Goal: Transaction & Acquisition: Purchase product/service

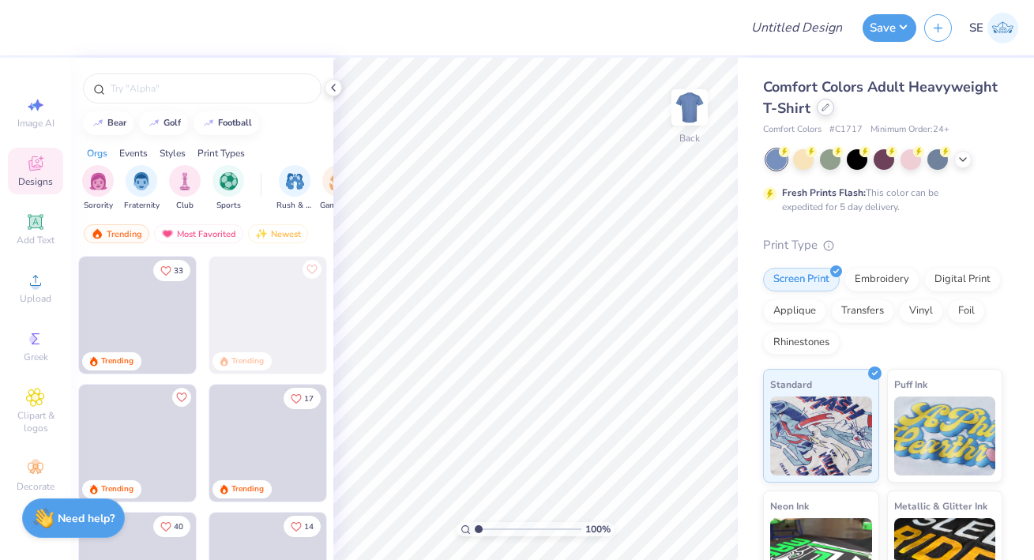
click at [826, 107] on icon at bounding box center [826, 107] width 8 height 8
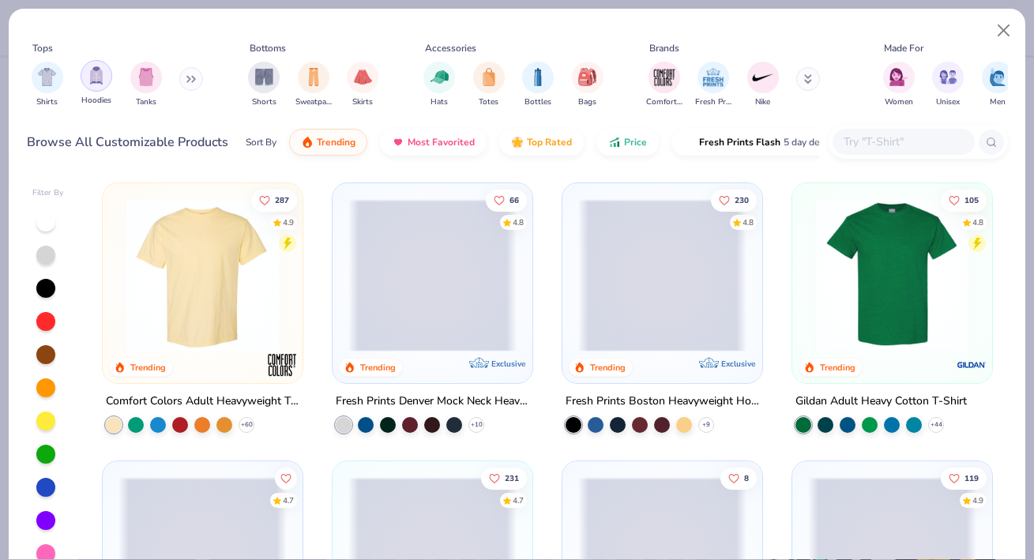
click at [90, 78] on img "filter for Hoodies" at bounding box center [96, 75] width 17 height 18
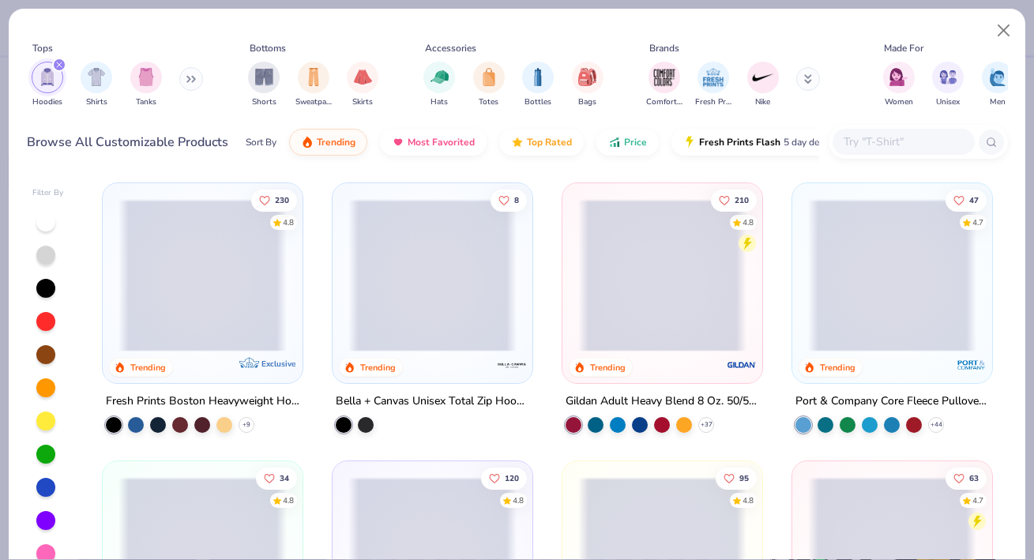
click at [190, 78] on icon at bounding box center [188, 80] width 2 height 6
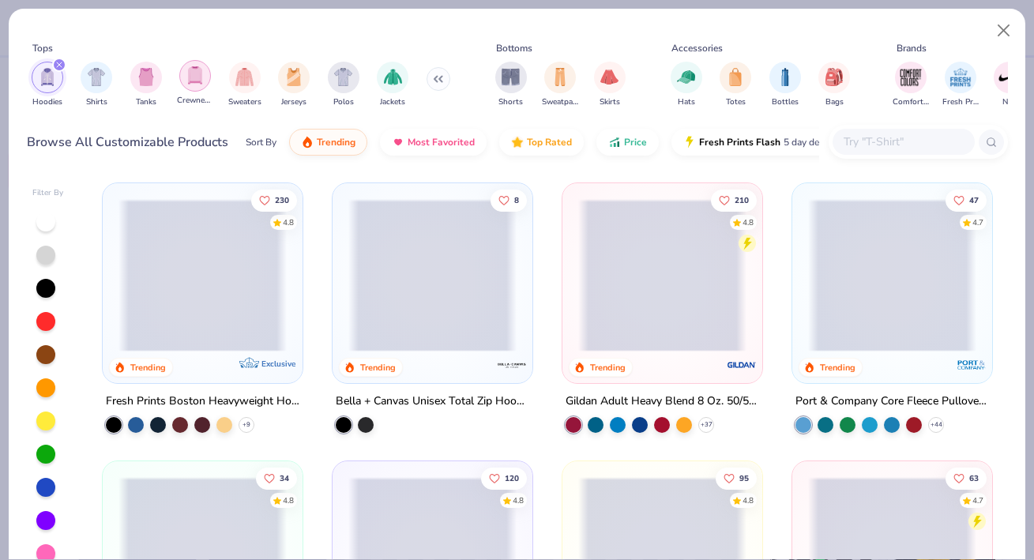
click at [193, 78] on img "filter for Crewnecks" at bounding box center [194, 75] width 17 height 18
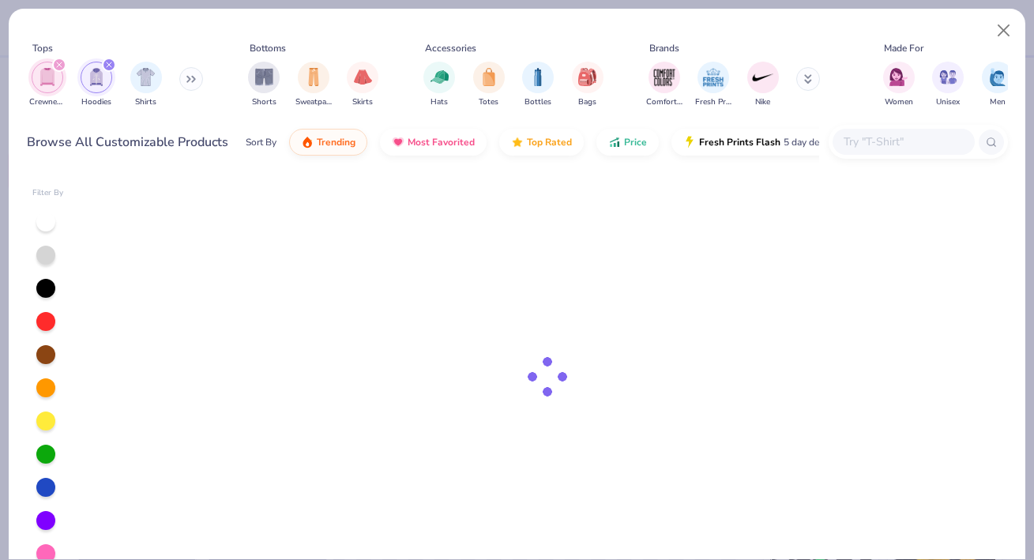
click at [189, 77] on button at bounding box center [191, 79] width 24 height 24
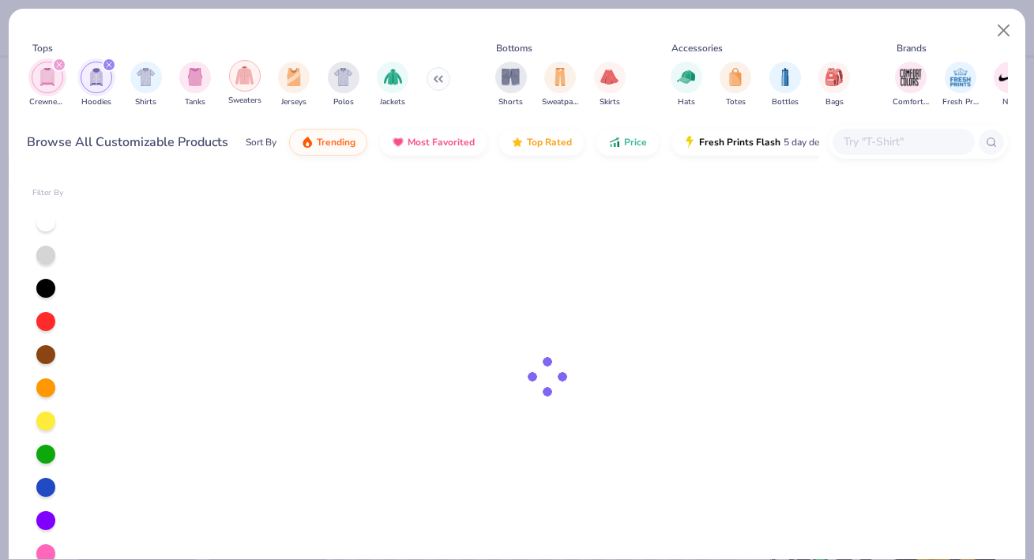
click at [242, 80] on img "filter for Sweaters" at bounding box center [244, 75] width 18 height 18
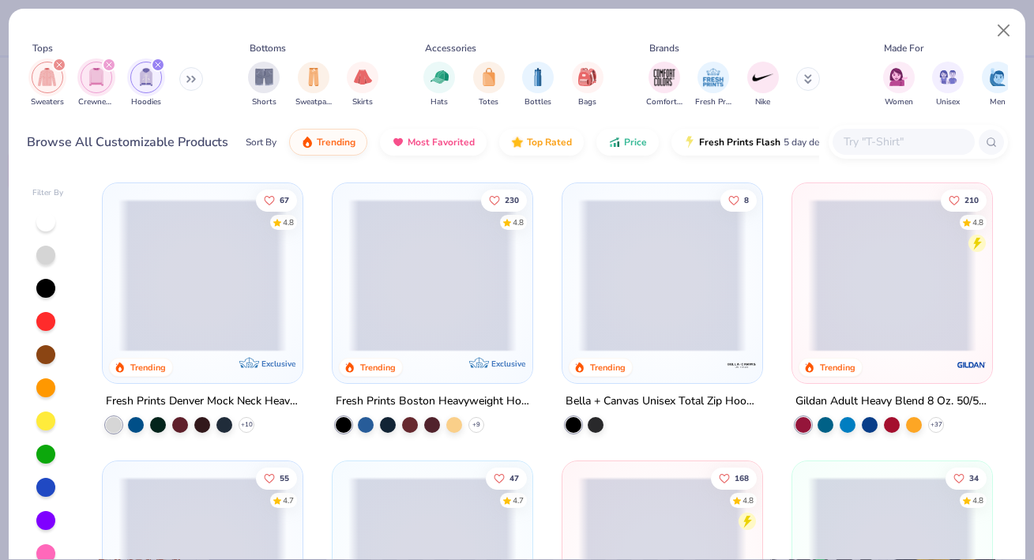
click at [216, 261] on span at bounding box center [202, 275] width 168 height 152
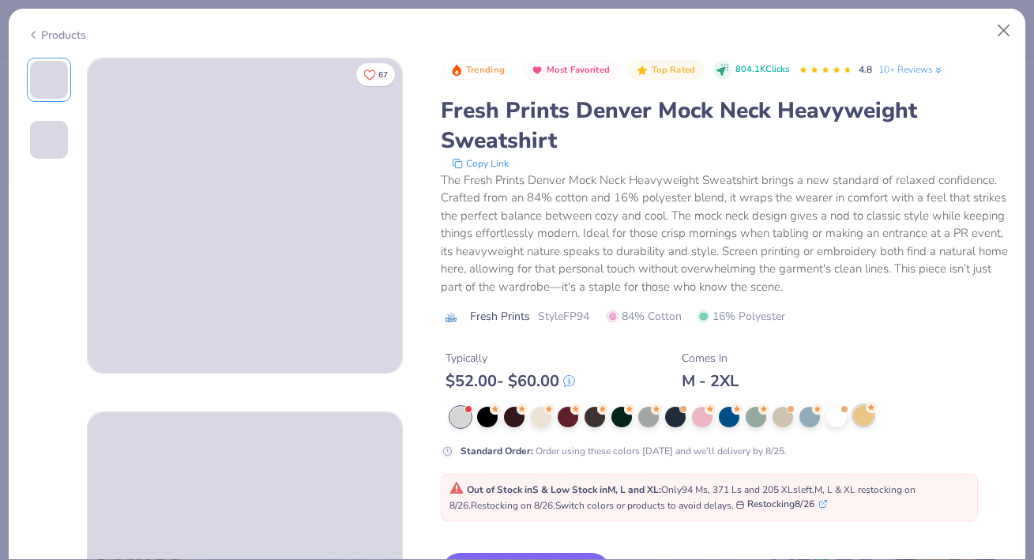
click at [867, 412] on icon at bounding box center [871, 407] width 11 height 11
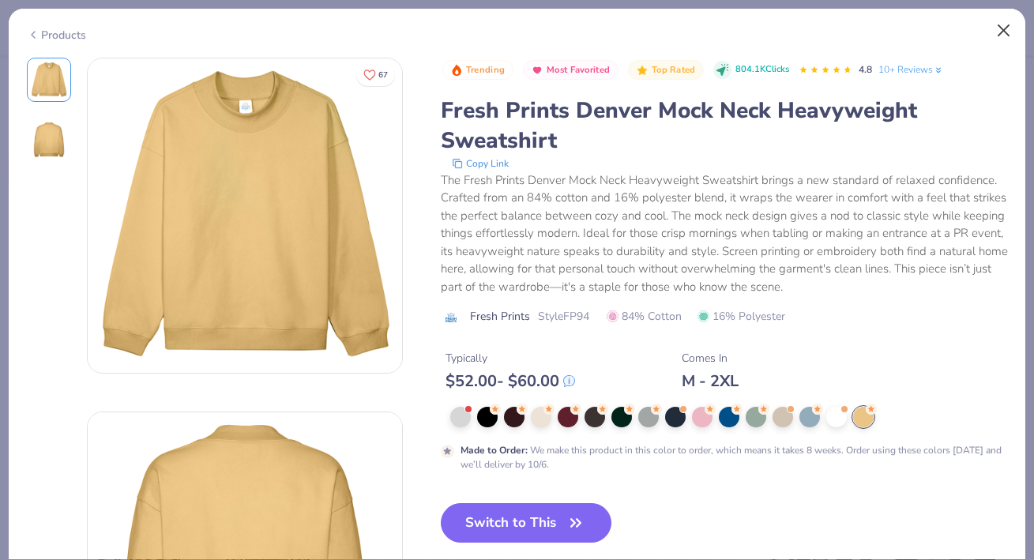
click at [1001, 23] on button "Close" at bounding box center [1004, 31] width 30 height 30
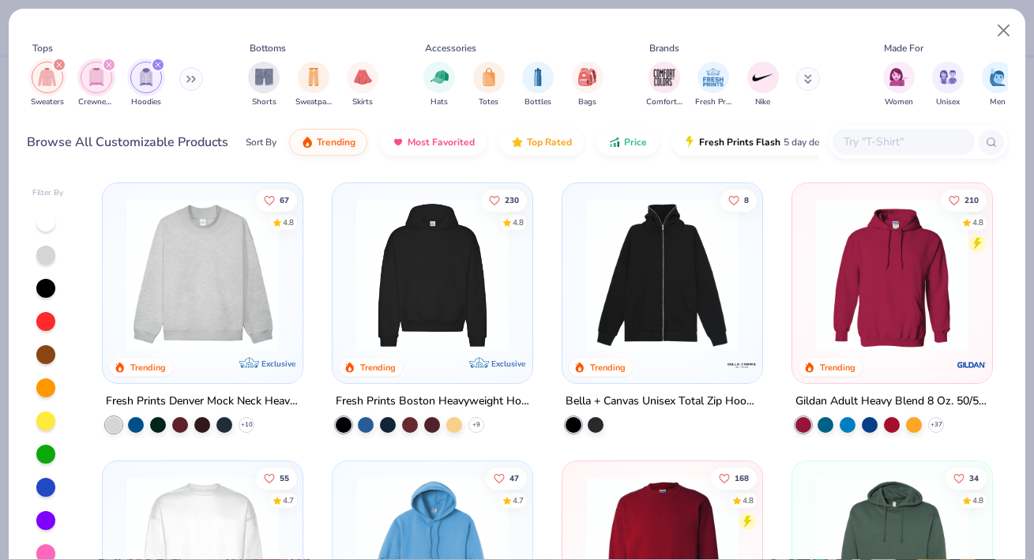
click at [472, 263] on img at bounding box center [432, 275] width 168 height 152
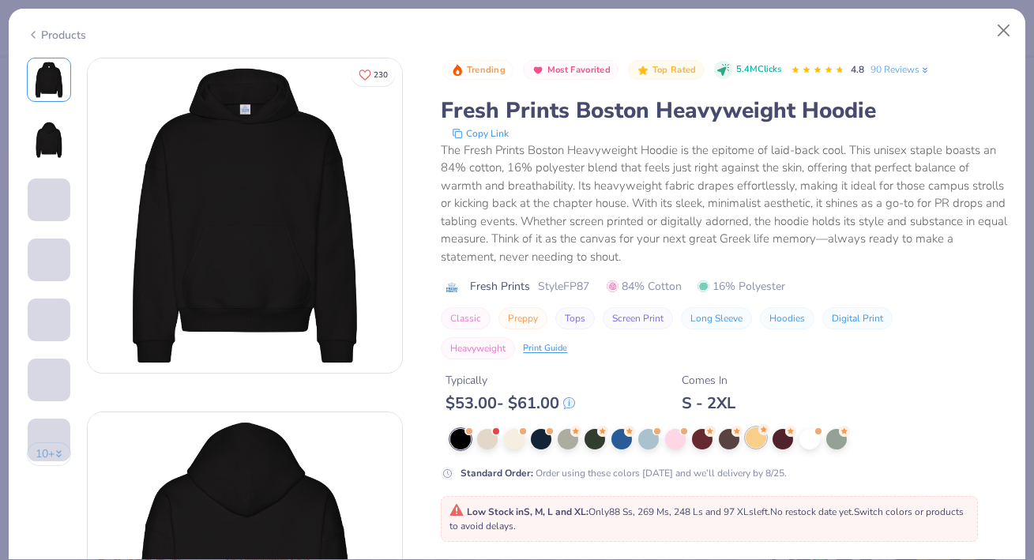
click at [750, 438] on div at bounding box center [756, 437] width 21 height 21
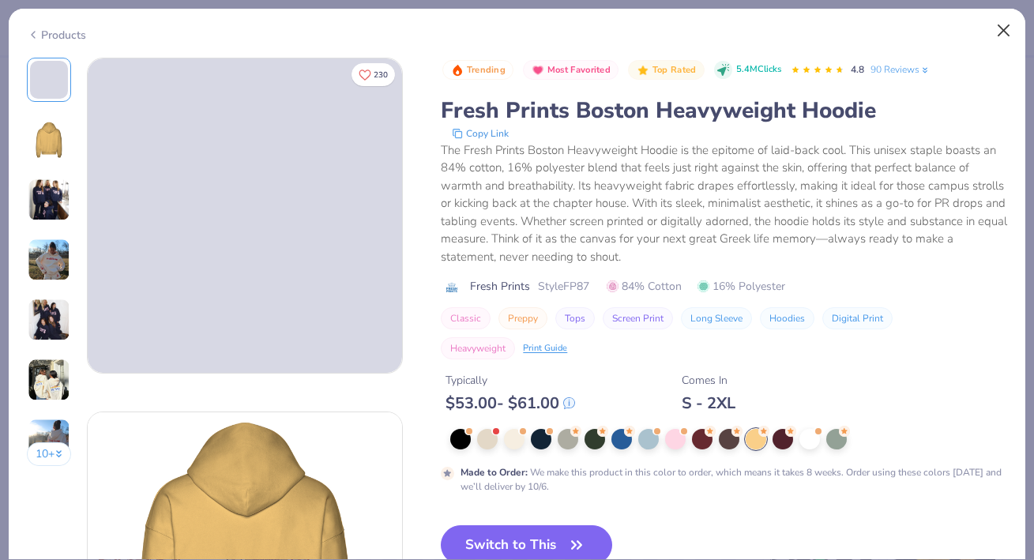
click at [1001, 33] on button "Close" at bounding box center [1004, 31] width 30 height 30
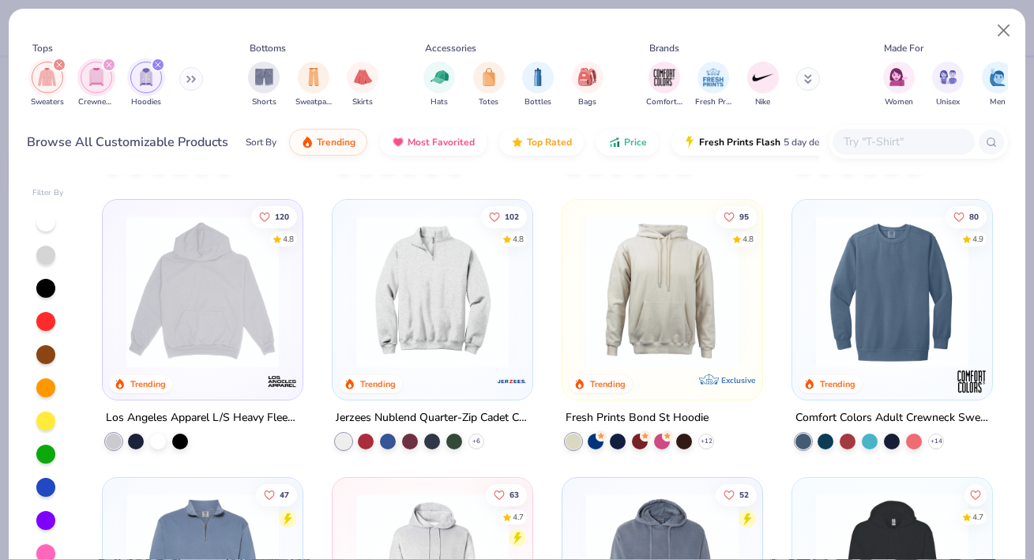
scroll to position [543, 0]
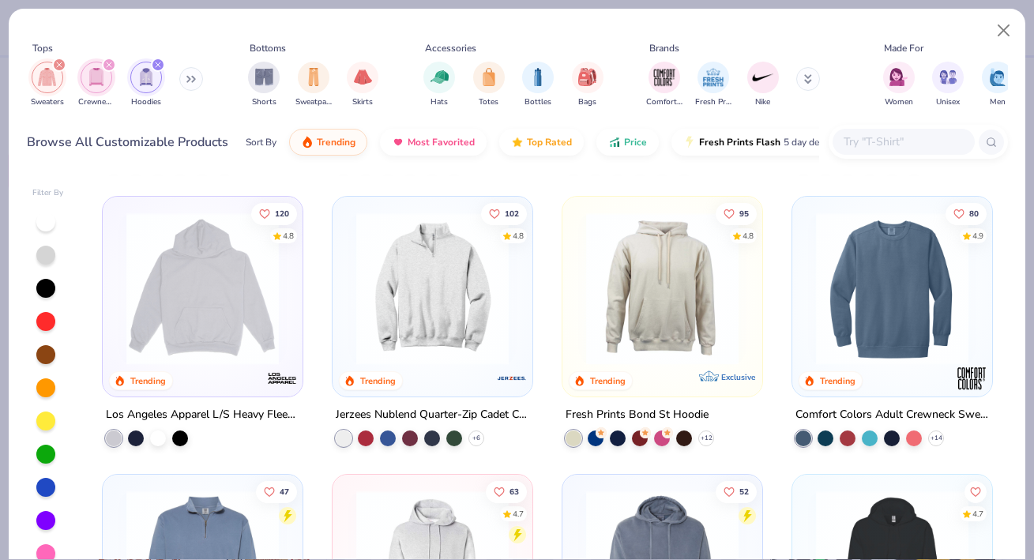
click at [47, 422] on div at bounding box center [45, 421] width 19 height 19
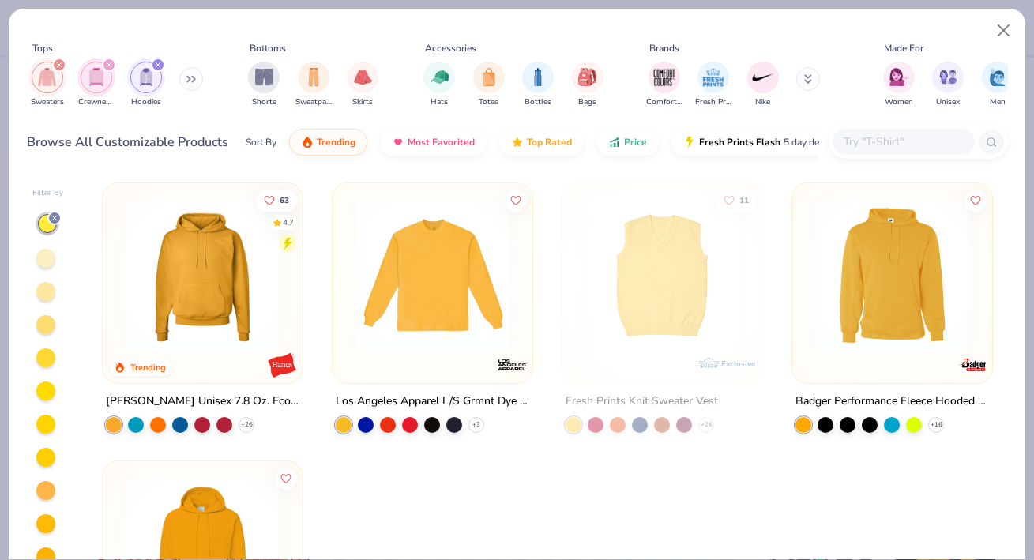
click at [190, 78] on icon at bounding box center [190, 79] width 9 height 8
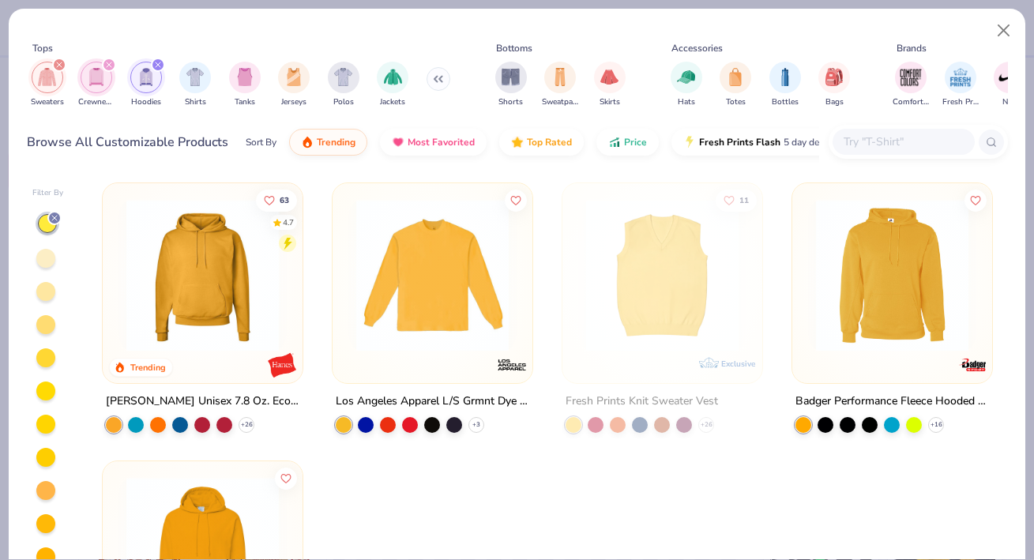
click at [47, 265] on div at bounding box center [45, 258] width 19 height 19
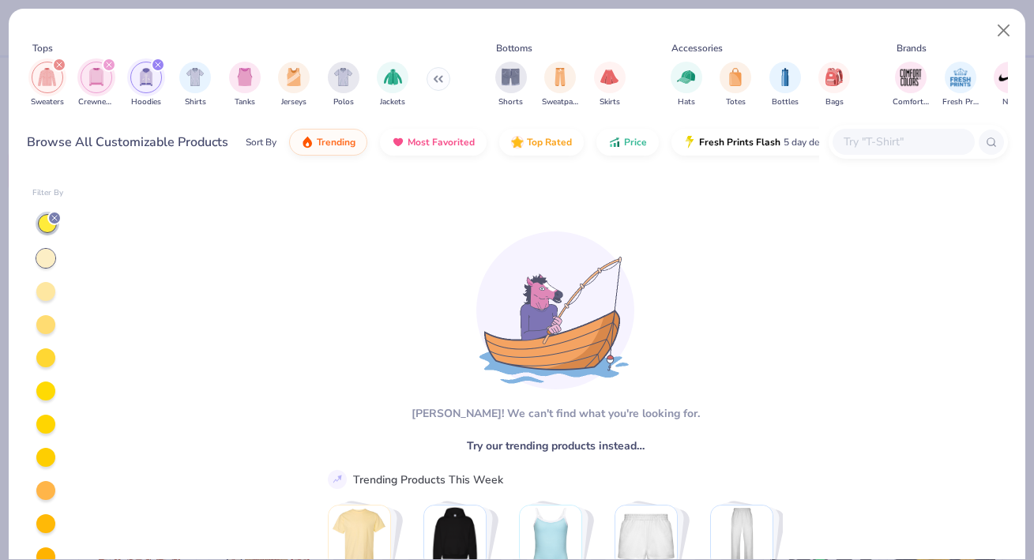
click at [43, 290] on div at bounding box center [45, 291] width 19 height 19
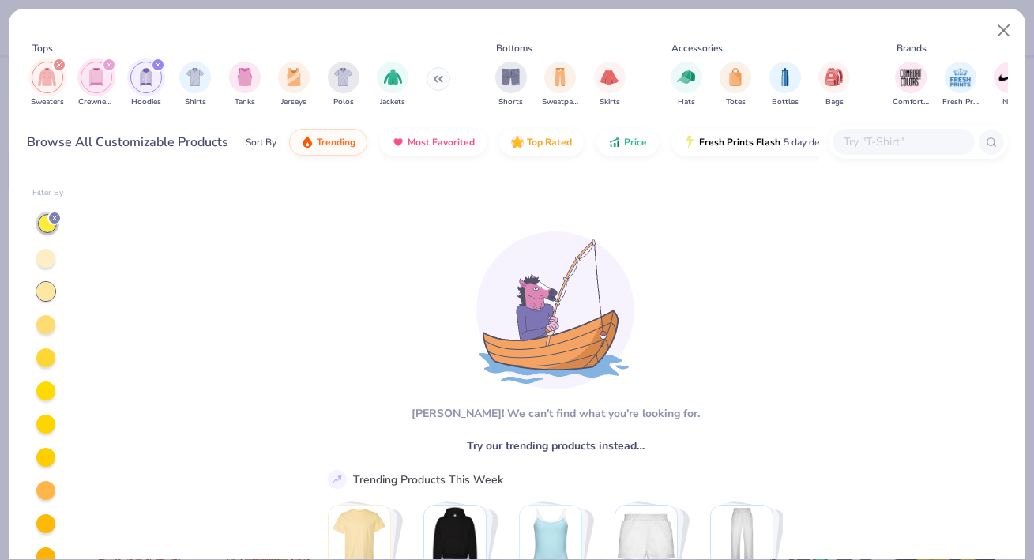
click at [51, 344] on div at bounding box center [48, 423] width 32 height 422
click at [39, 367] on div at bounding box center [48, 423] width 32 height 422
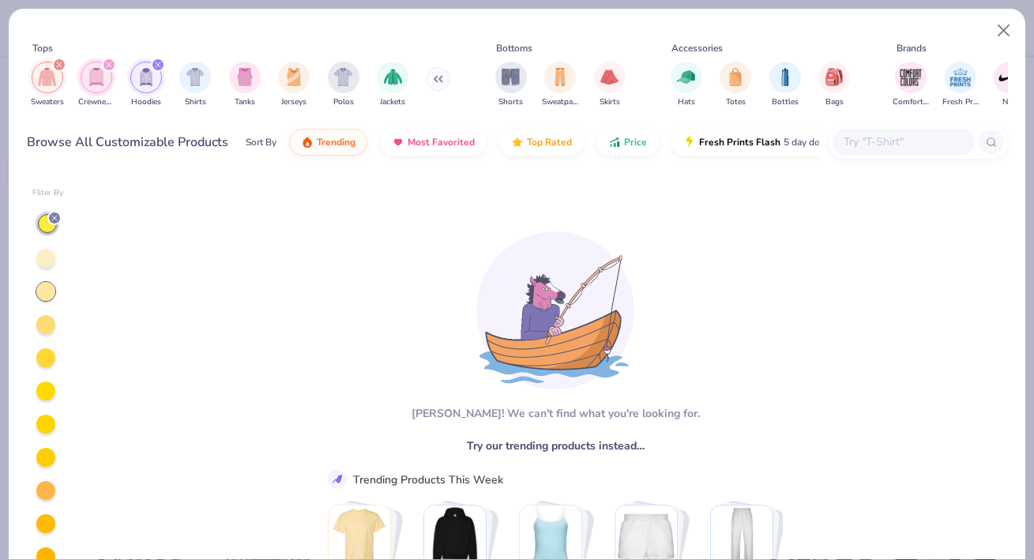
click at [42, 252] on div at bounding box center [45, 258] width 19 height 19
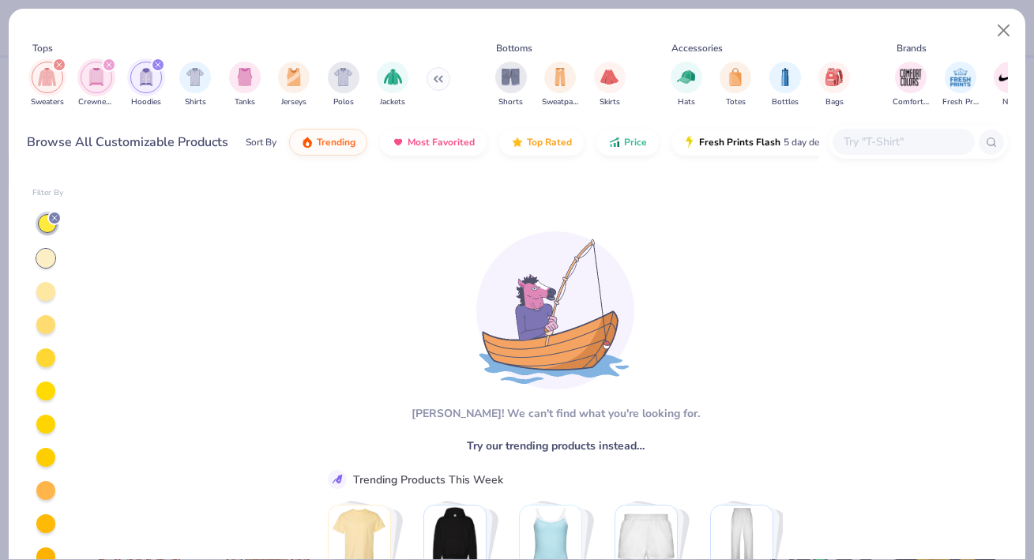
click at [53, 218] on icon at bounding box center [54, 217] width 9 height 9
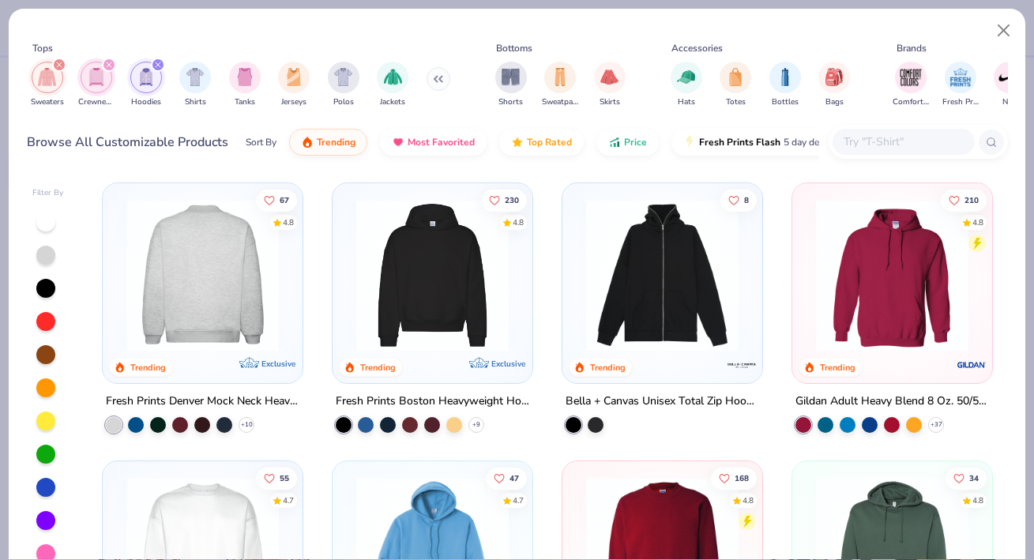
click at [213, 267] on img at bounding box center [202, 275] width 168 height 152
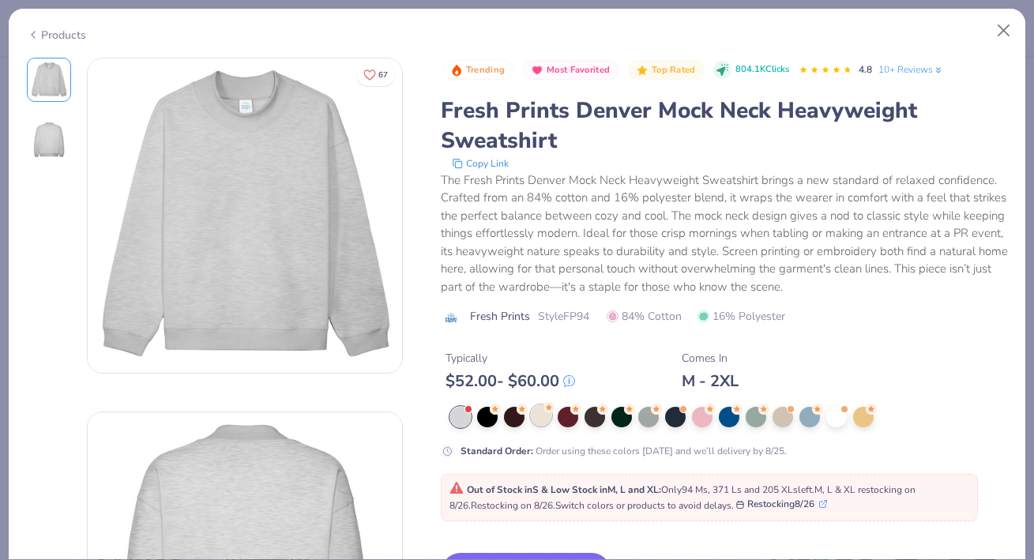
click at [539, 412] on div at bounding box center [541, 415] width 21 height 21
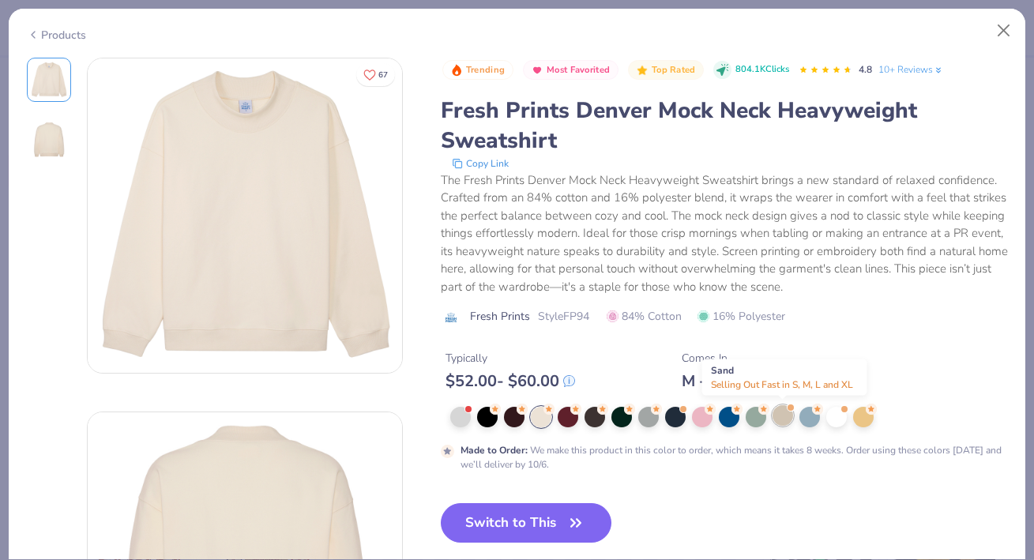
click at [785, 419] on div at bounding box center [783, 415] width 21 height 21
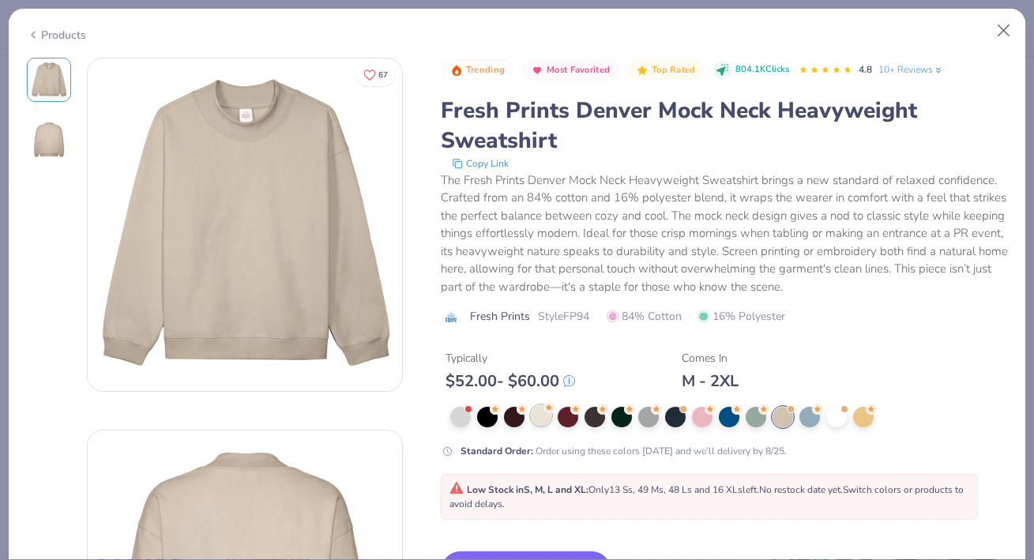
click at [544, 417] on div at bounding box center [541, 415] width 21 height 21
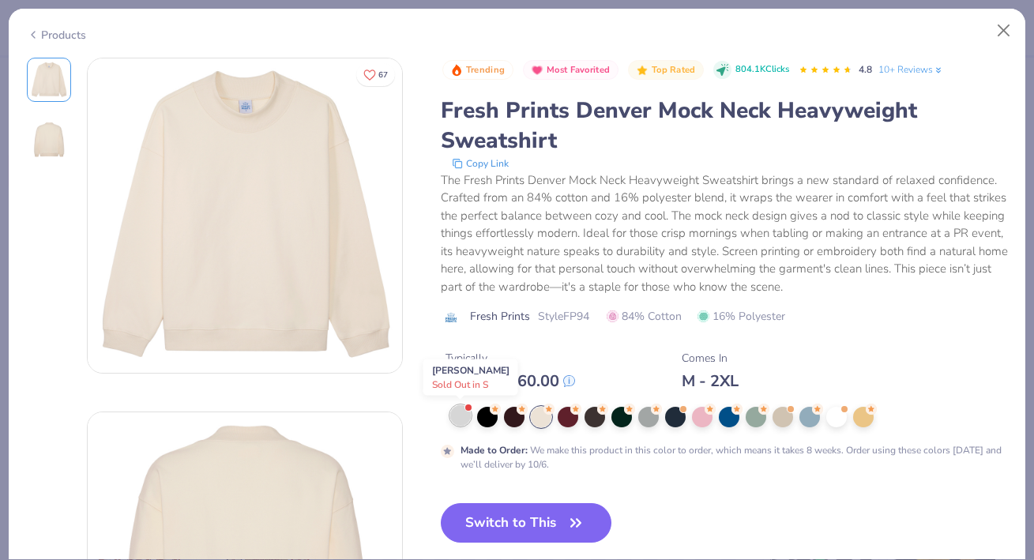
click at [460, 414] on div at bounding box center [460, 415] width 21 height 21
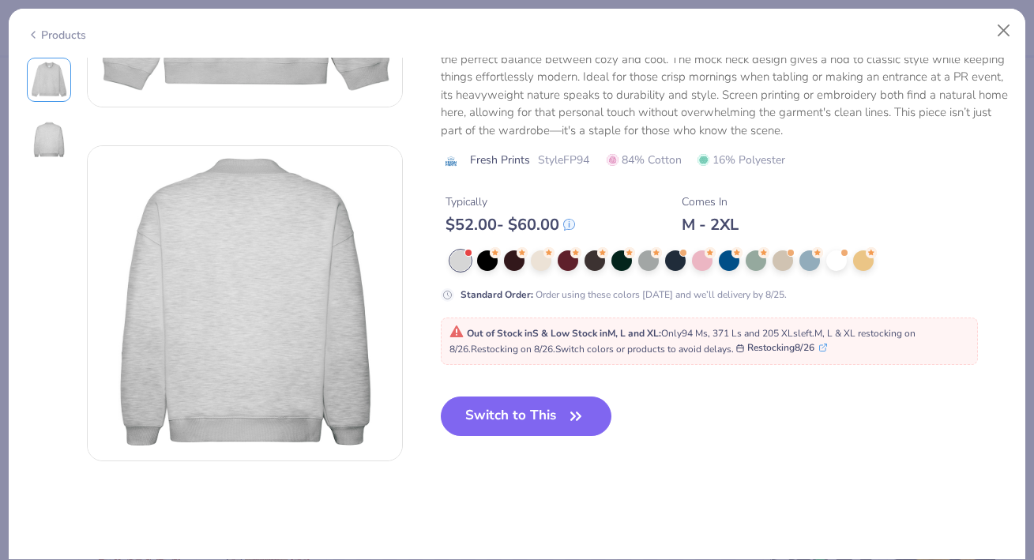
scroll to position [269, 0]
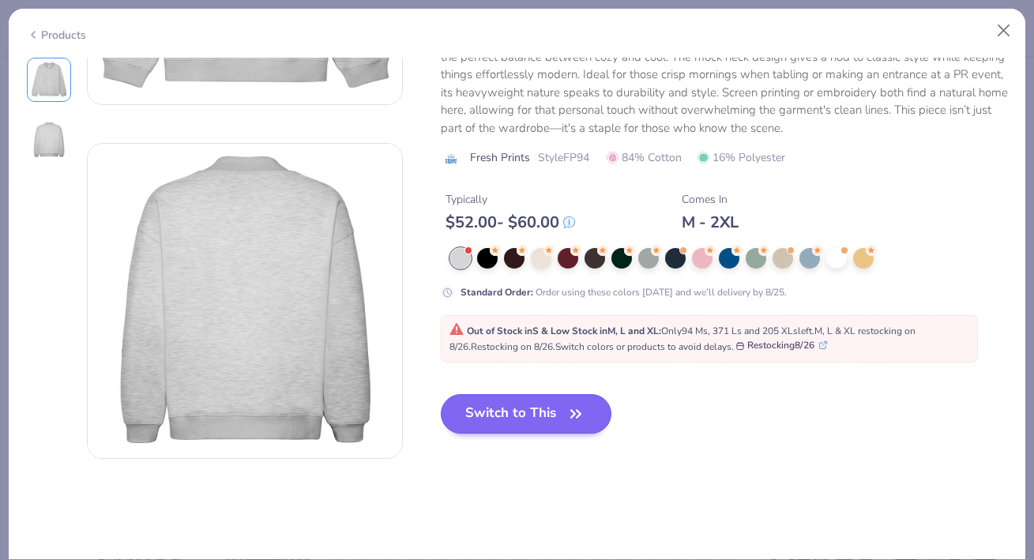
click at [539, 419] on button "Switch to This" at bounding box center [526, 413] width 171 height 39
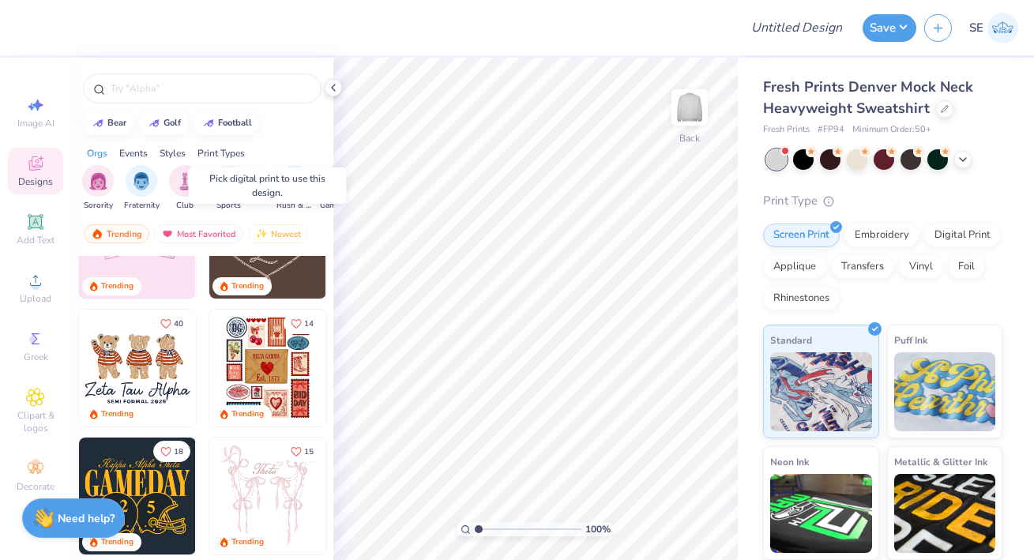
scroll to position [250, 0]
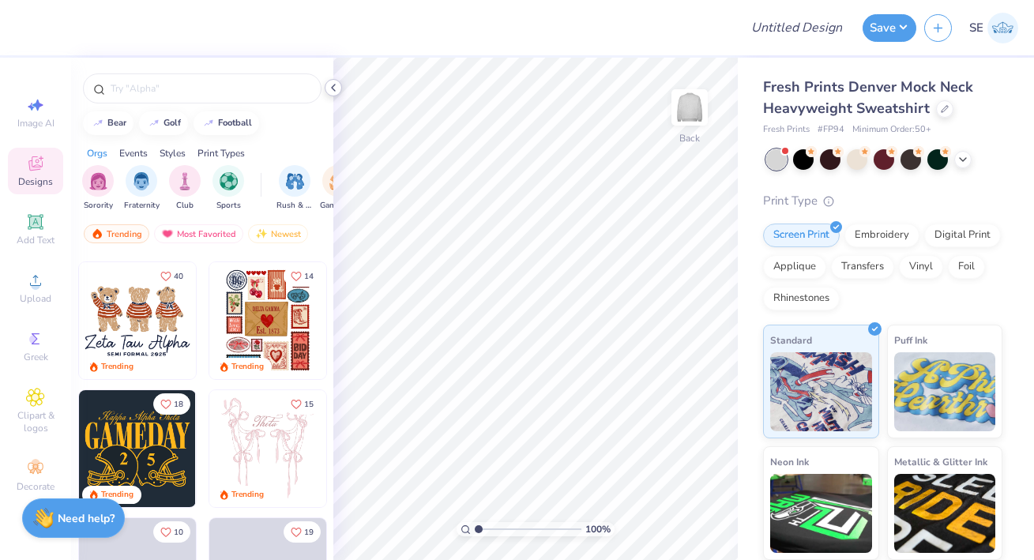
click at [333, 85] on icon at bounding box center [333, 87] width 13 height 13
